Goal: Check status: Check status

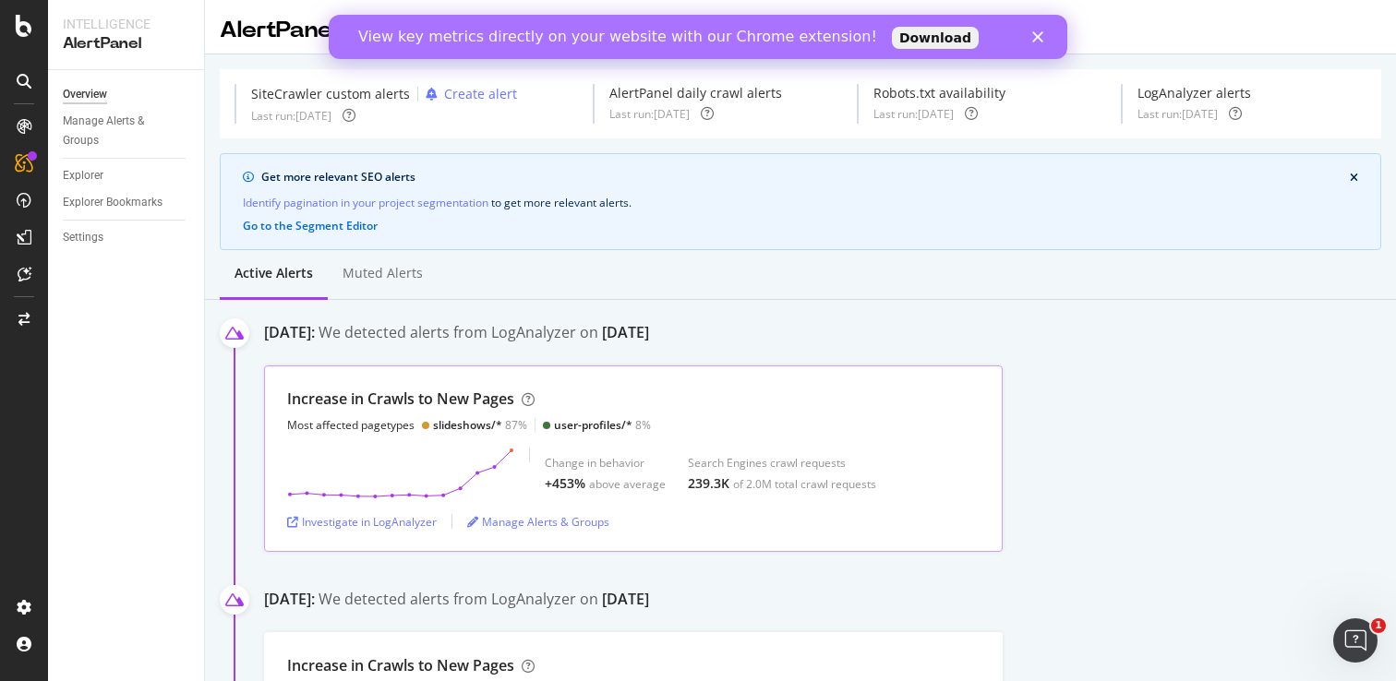
click at [565, 422] on div "user-profiles/*" at bounding box center [593, 425] width 78 height 16
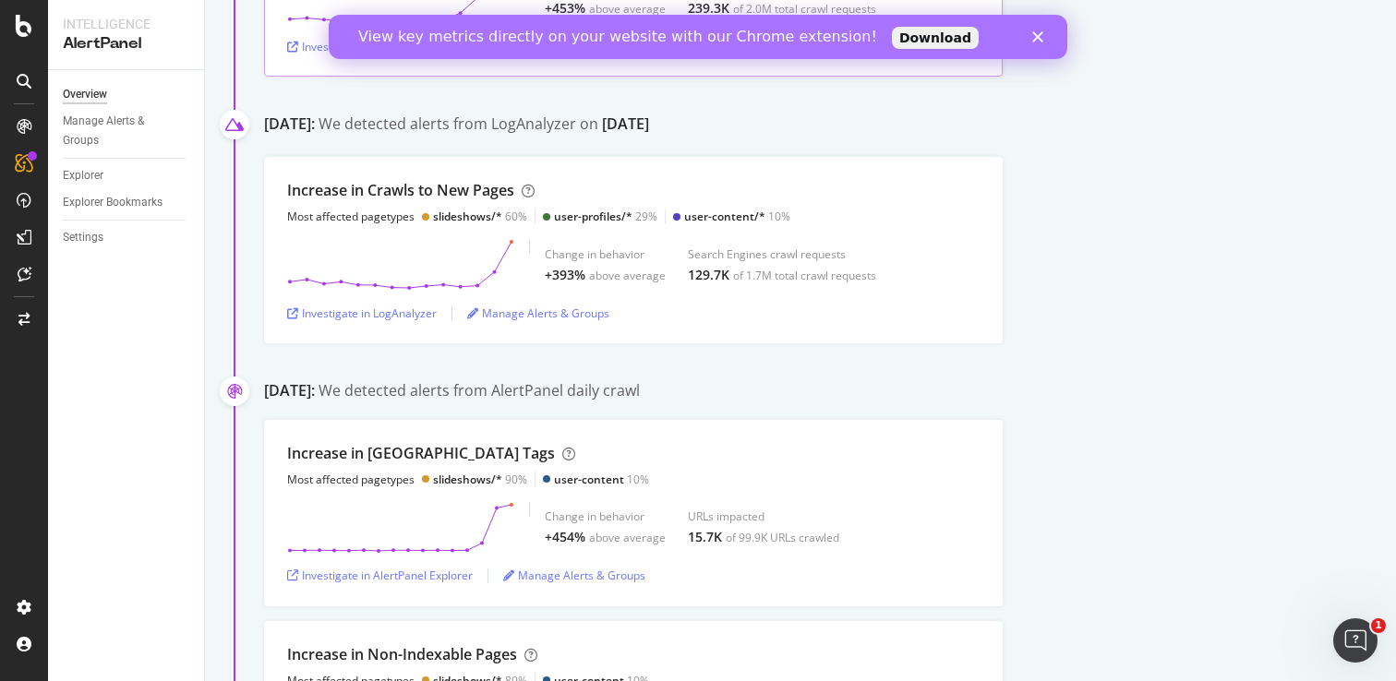
scroll to position [386, 0]
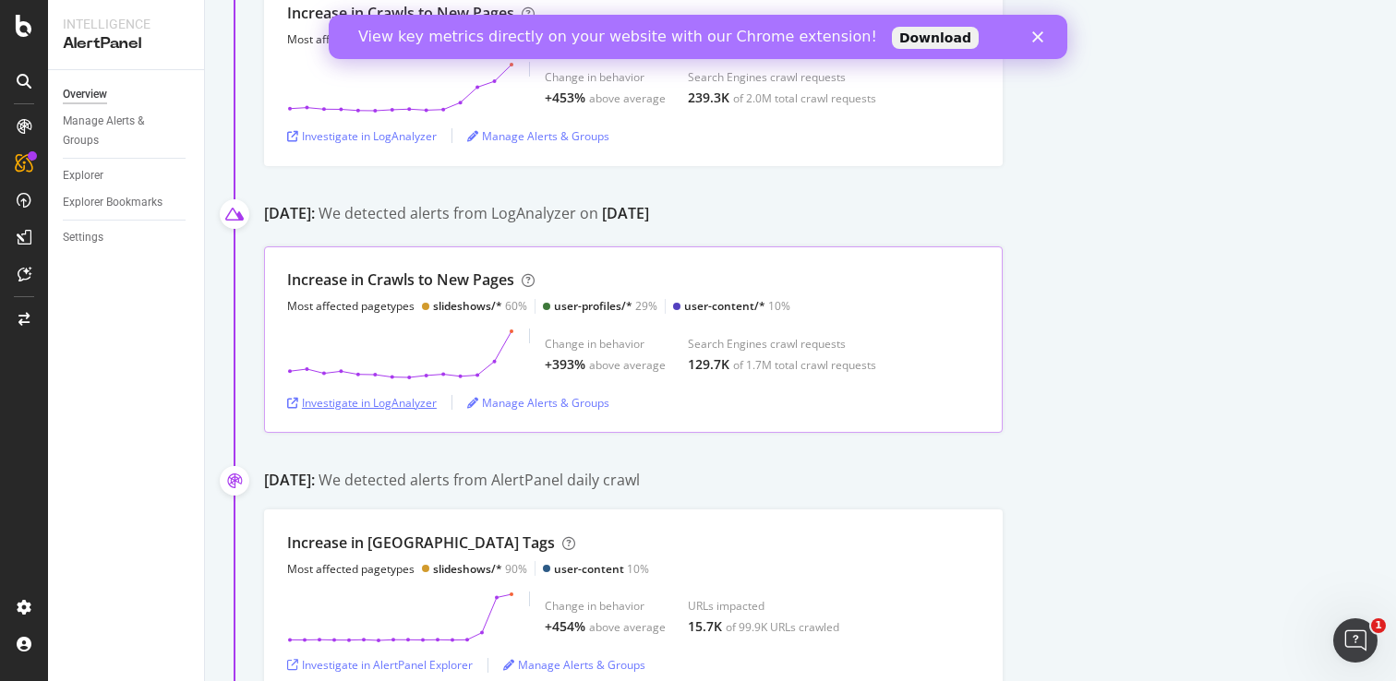
click at [406, 399] on div "Investigate in LogAnalyzer" at bounding box center [362, 403] width 150 height 16
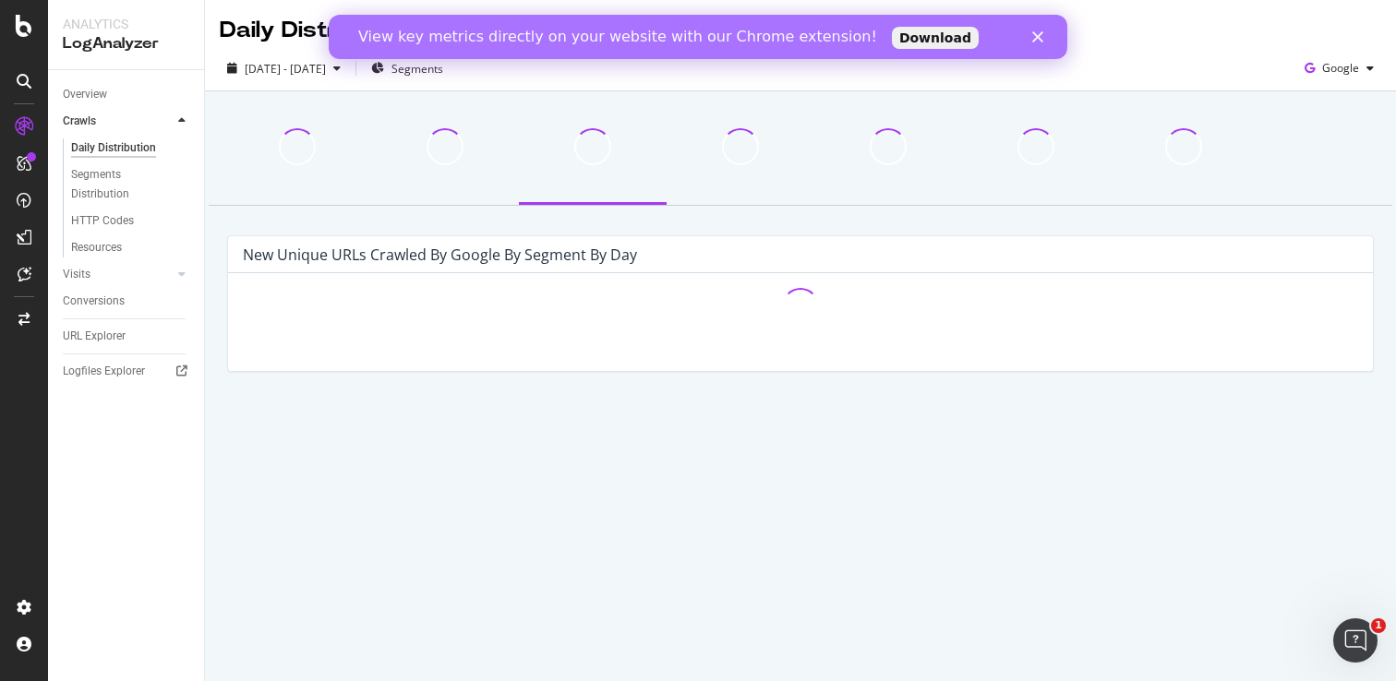
click at [1042, 40] on icon "Close" at bounding box center [1037, 36] width 11 height 11
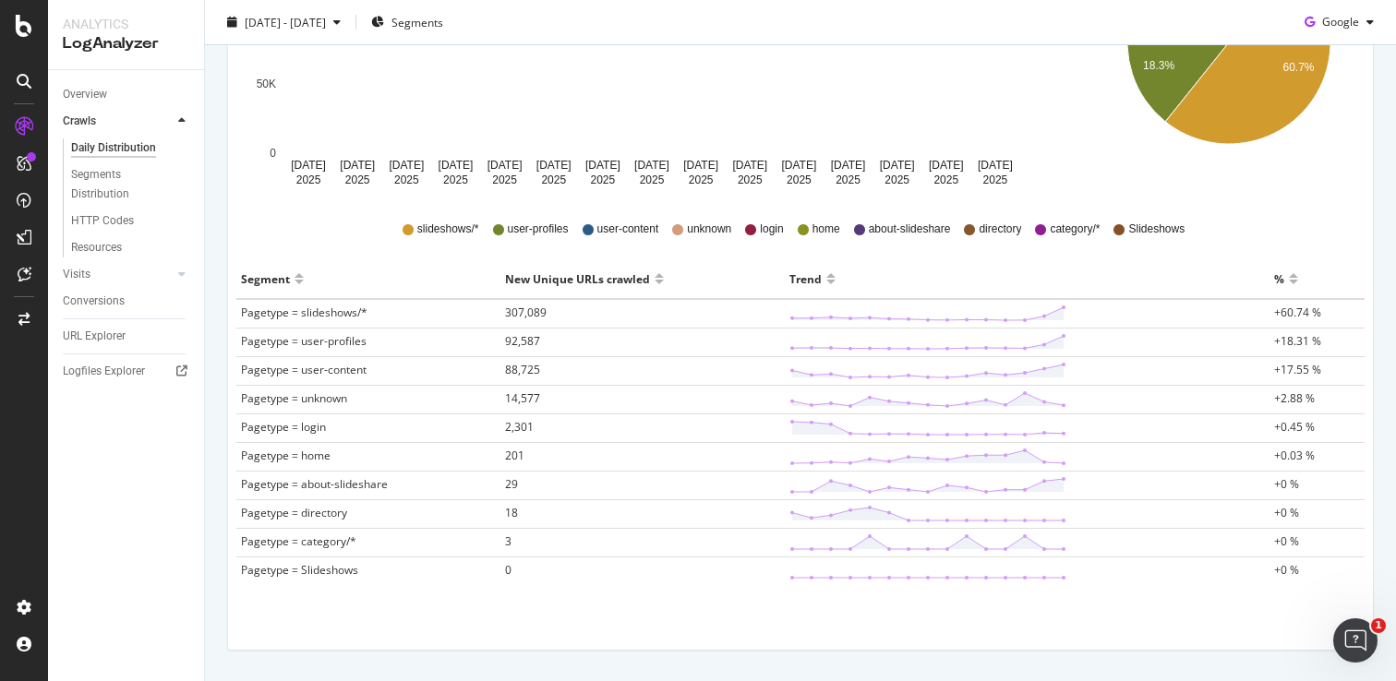
scroll to position [467, 0]
